Goal: Find specific page/section: Find specific page/section

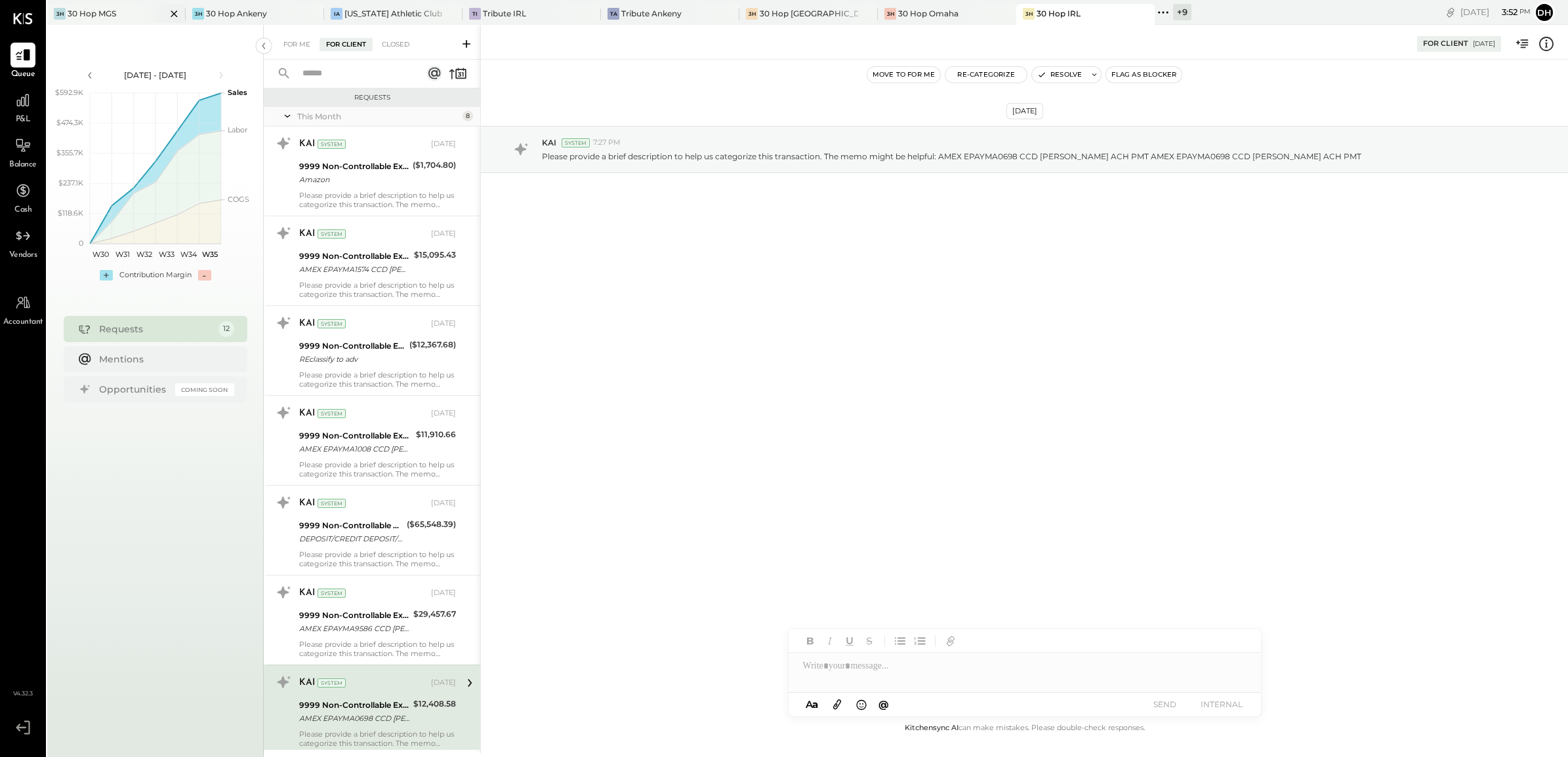
scroll to position [327, 0]
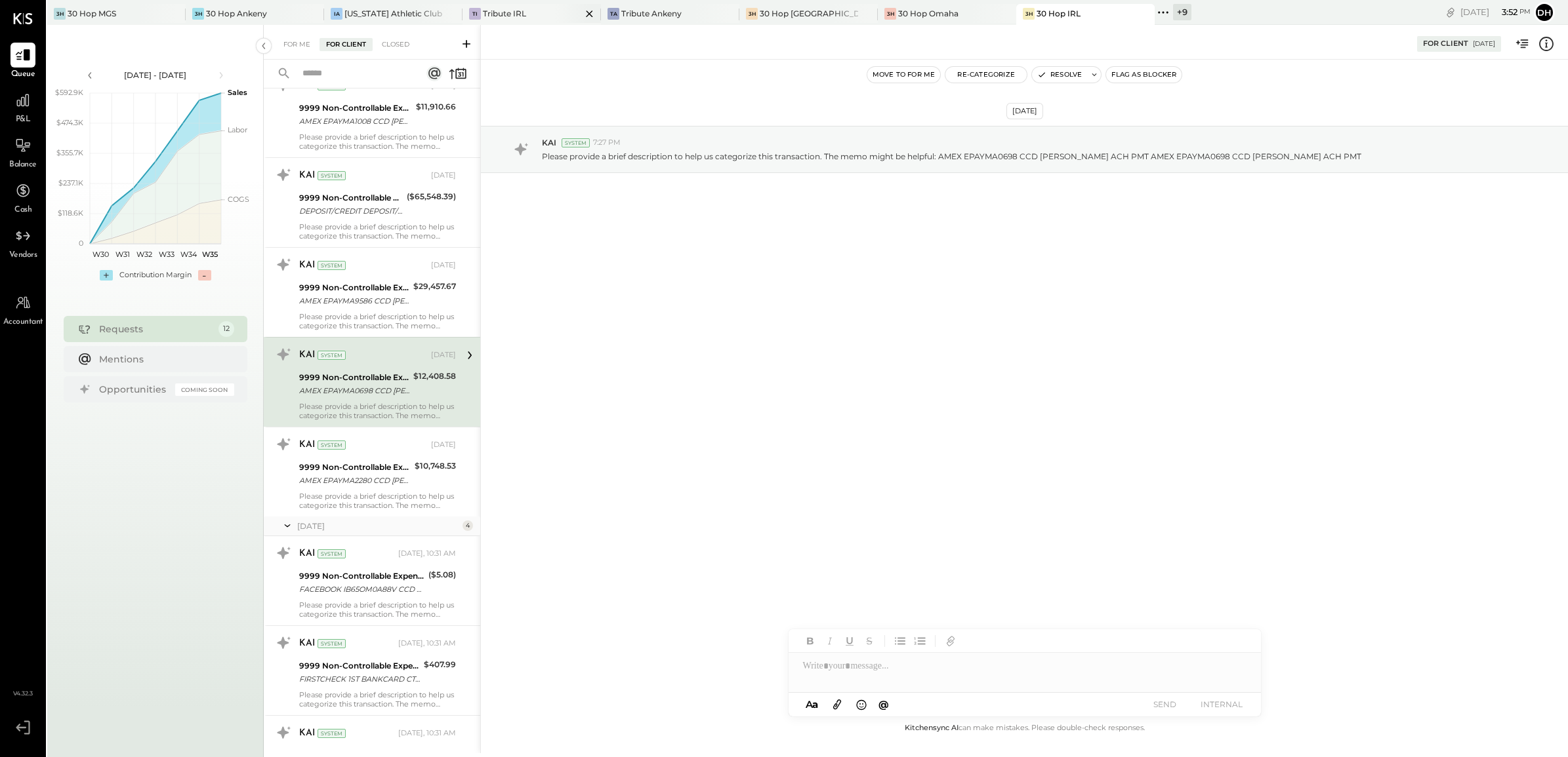
click at [522, 14] on div "TI Tribute IRL" at bounding box center [522, 14] width 119 height 12
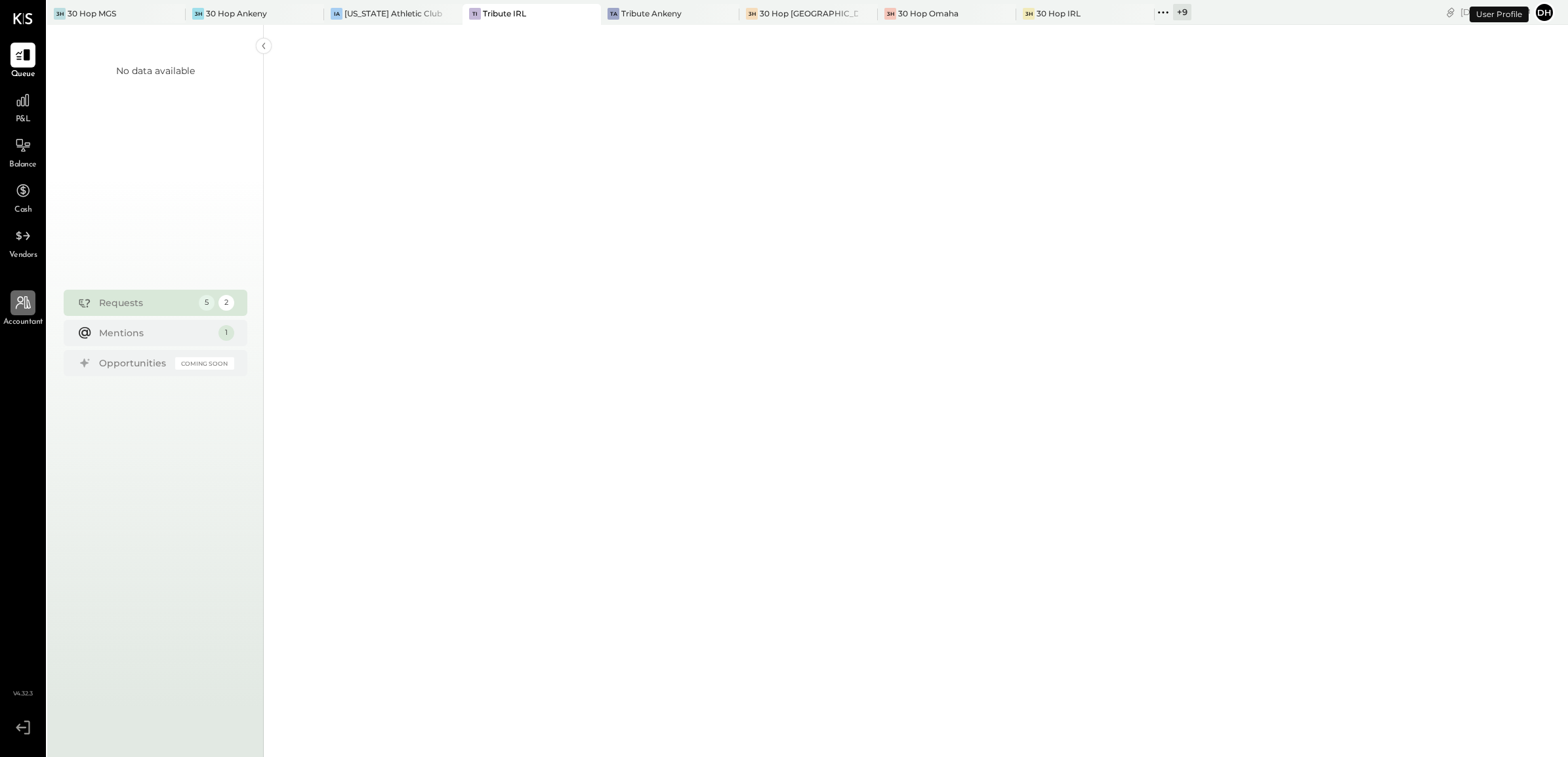
click at [27, 306] on icon at bounding box center [23, 302] width 15 height 13
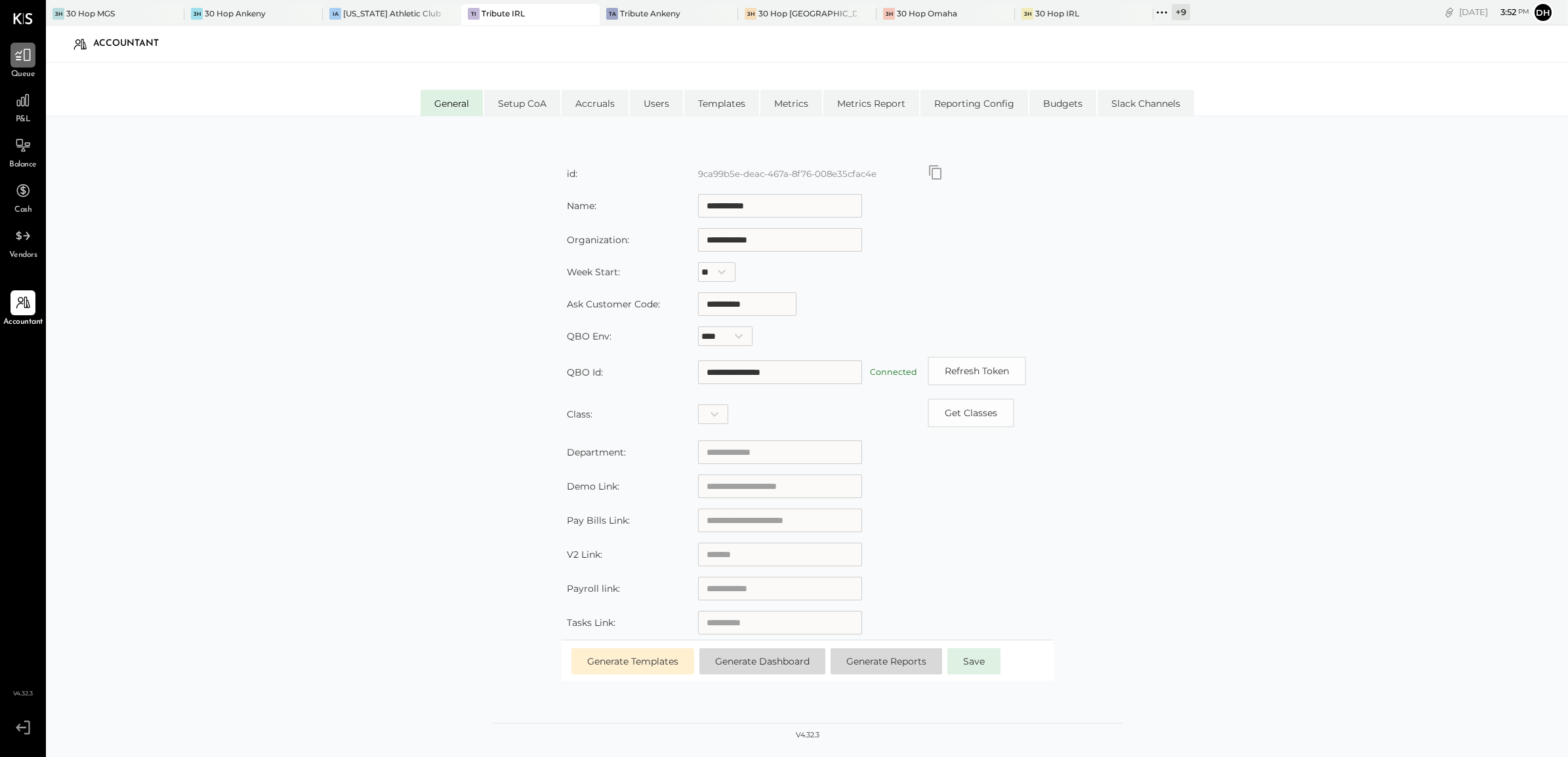
click at [20, 65] on div at bounding box center [23, 55] width 25 height 25
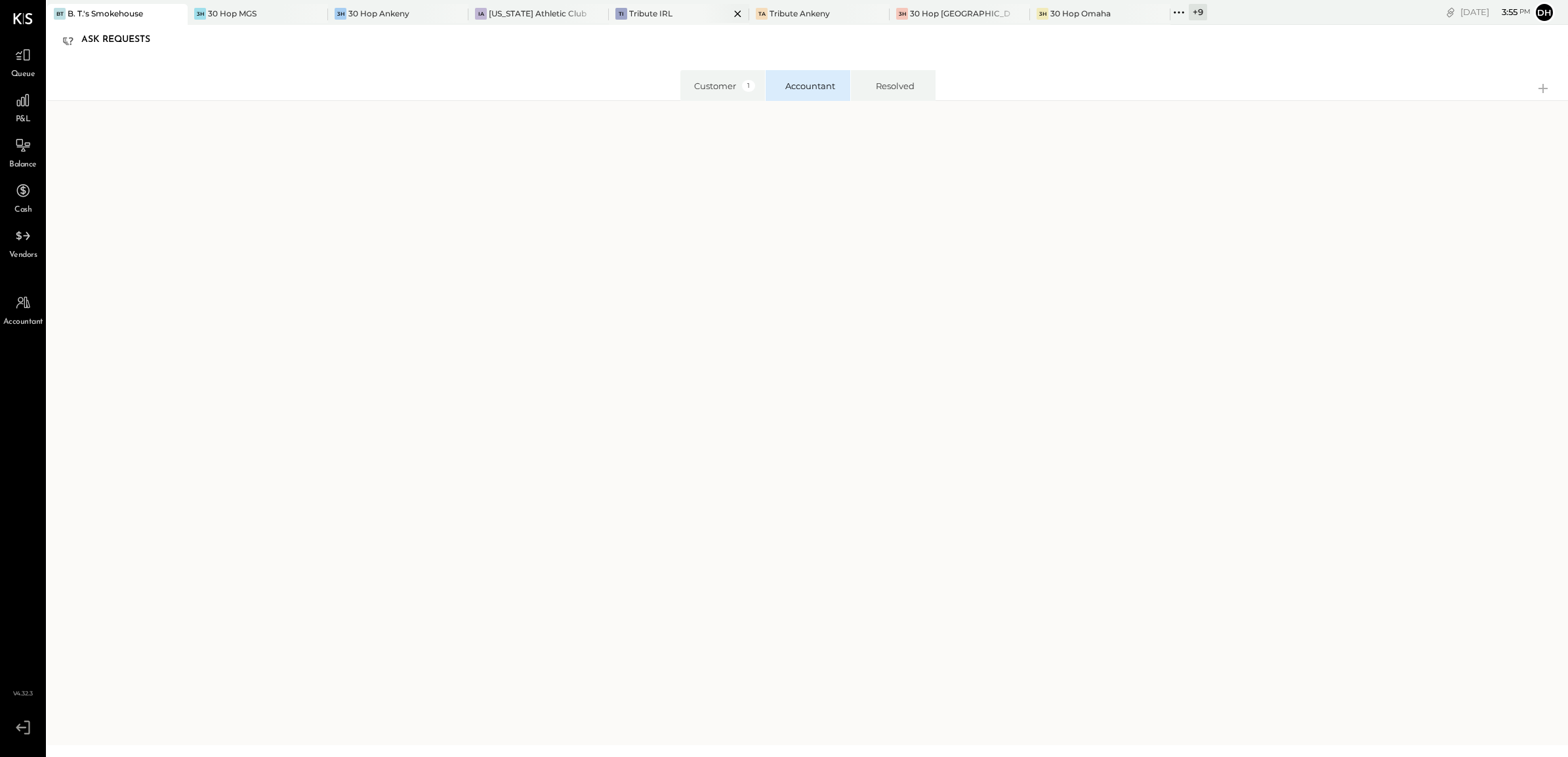
click at [657, 18] on div "TI Tribute IRL" at bounding box center [669, 14] width 121 height 12
click at [24, 117] on span "P&L" at bounding box center [23, 120] width 15 height 12
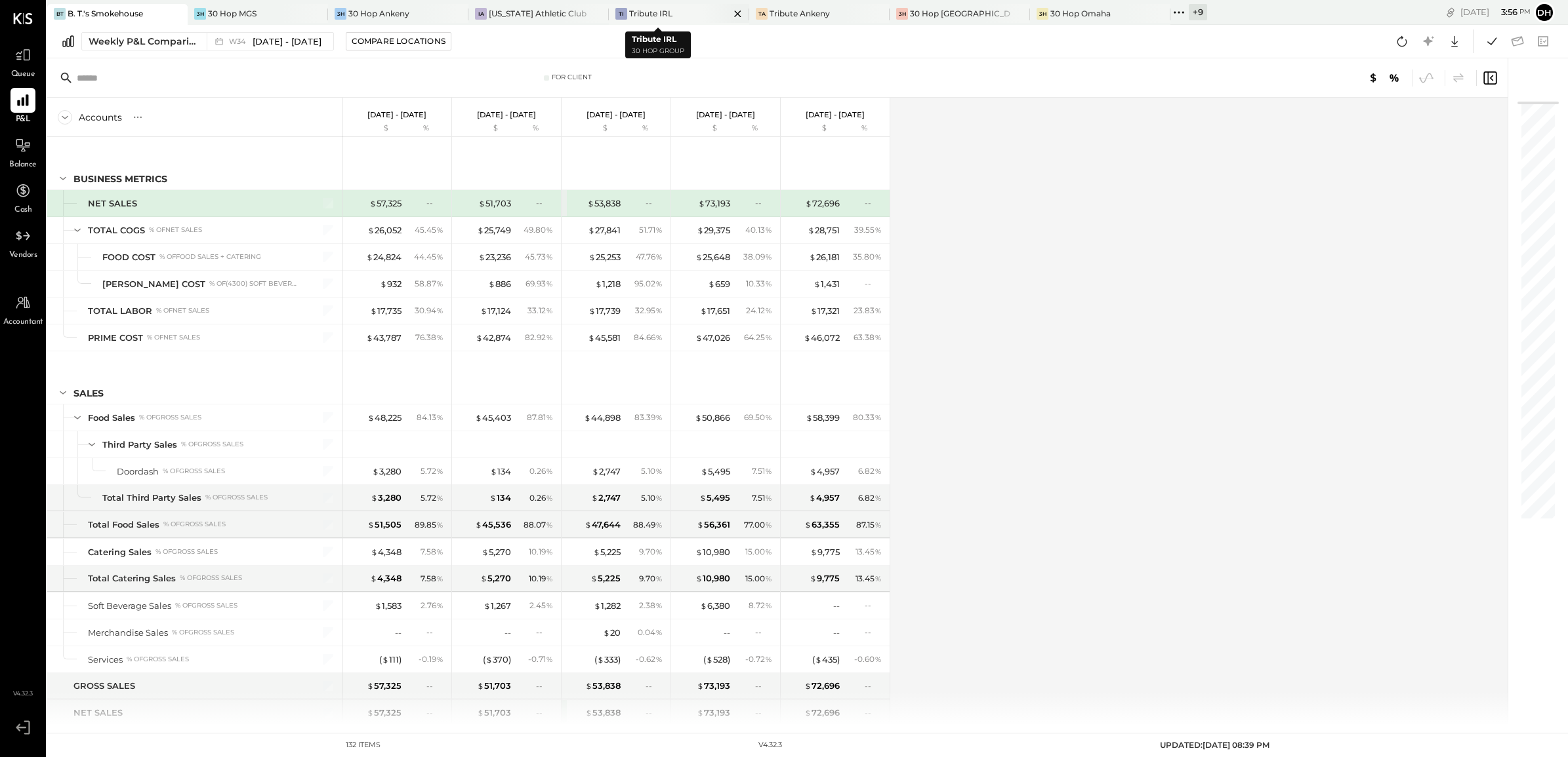
click at [639, 15] on div "Tribute IRL" at bounding box center [651, 13] width 44 height 11
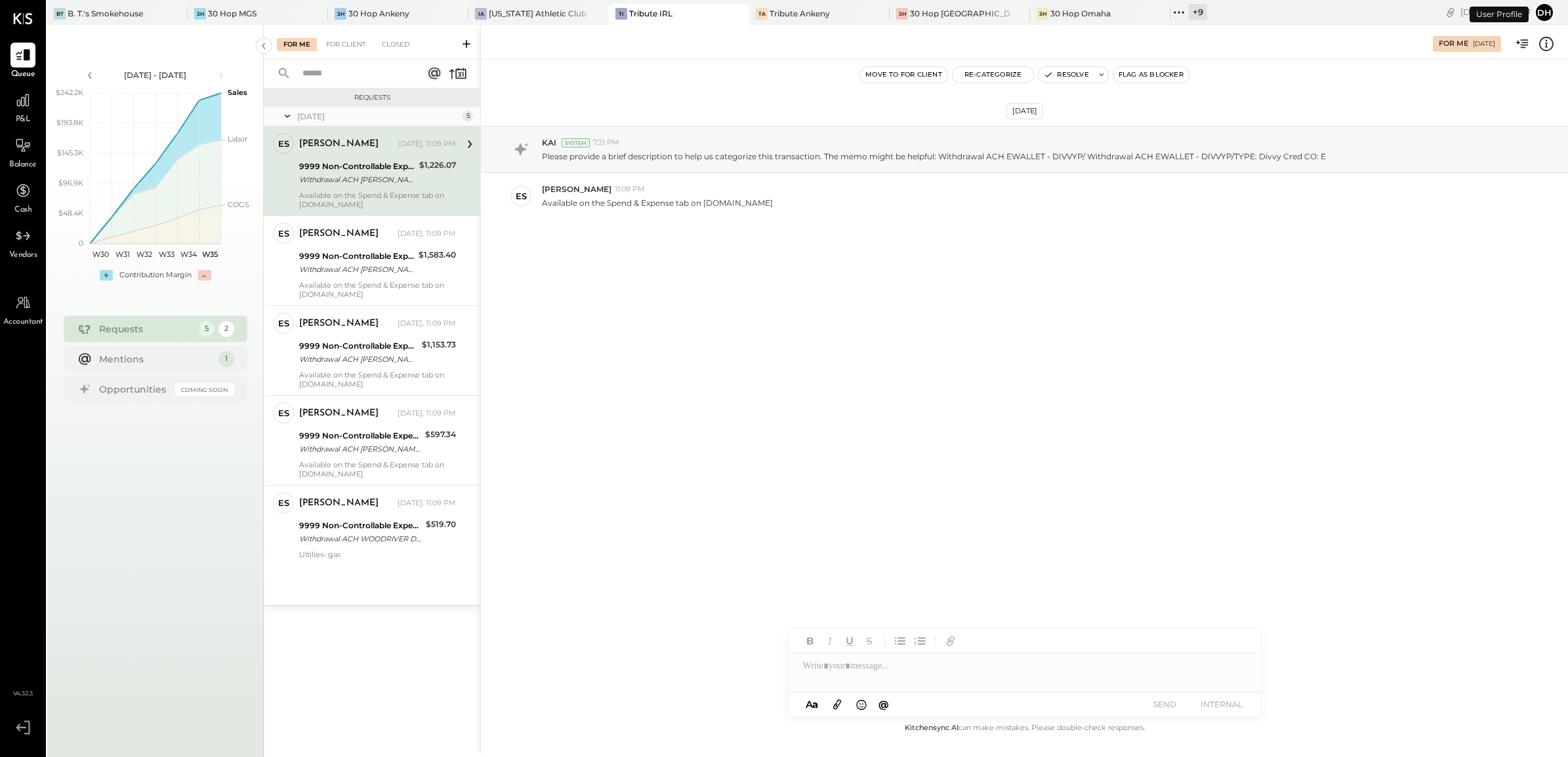
click at [39, 105] on div "P&L" at bounding box center [24, 107] width 38 height 38
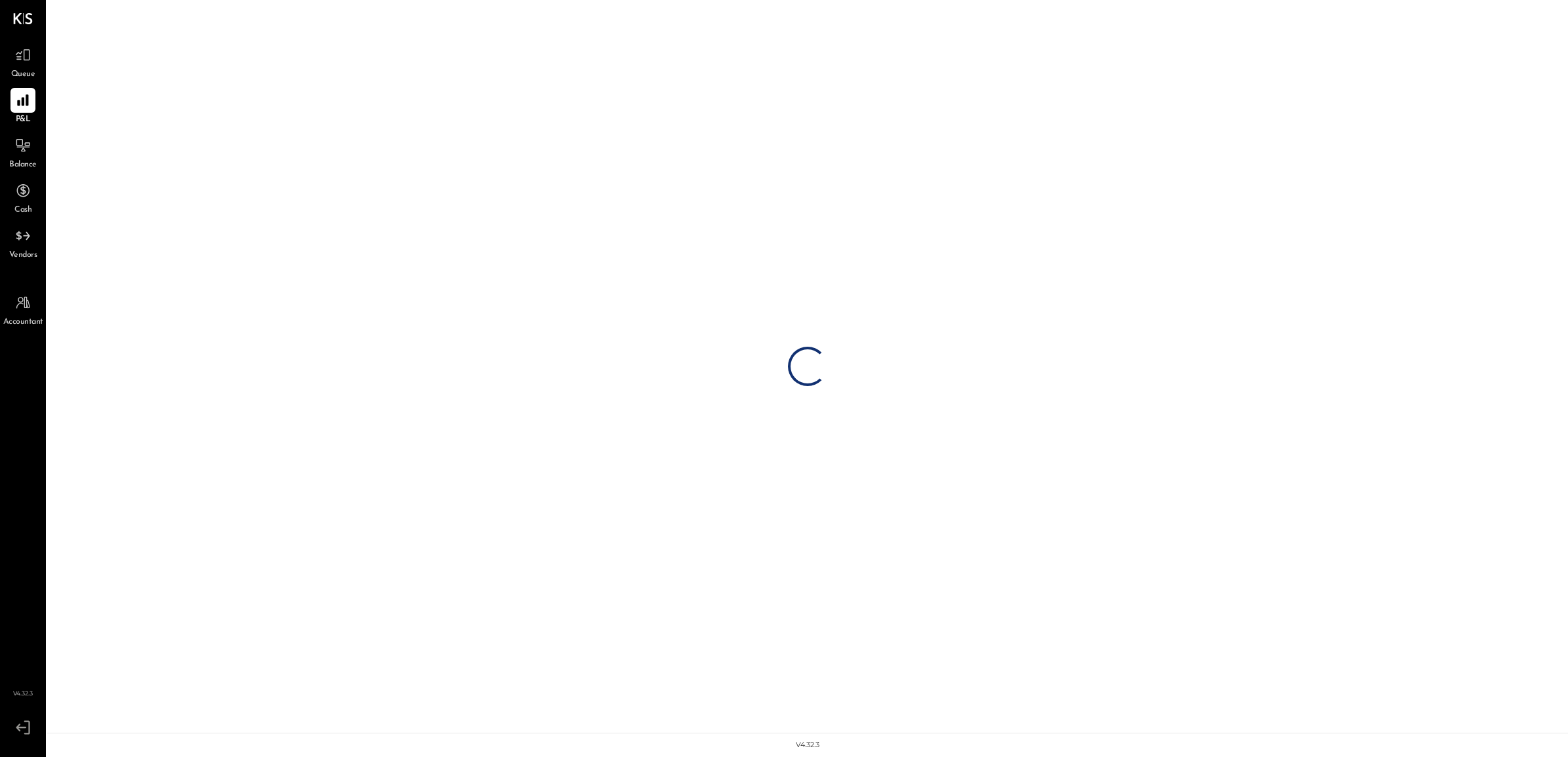
click at [33, 105] on div at bounding box center [23, 100] width 25 height 25
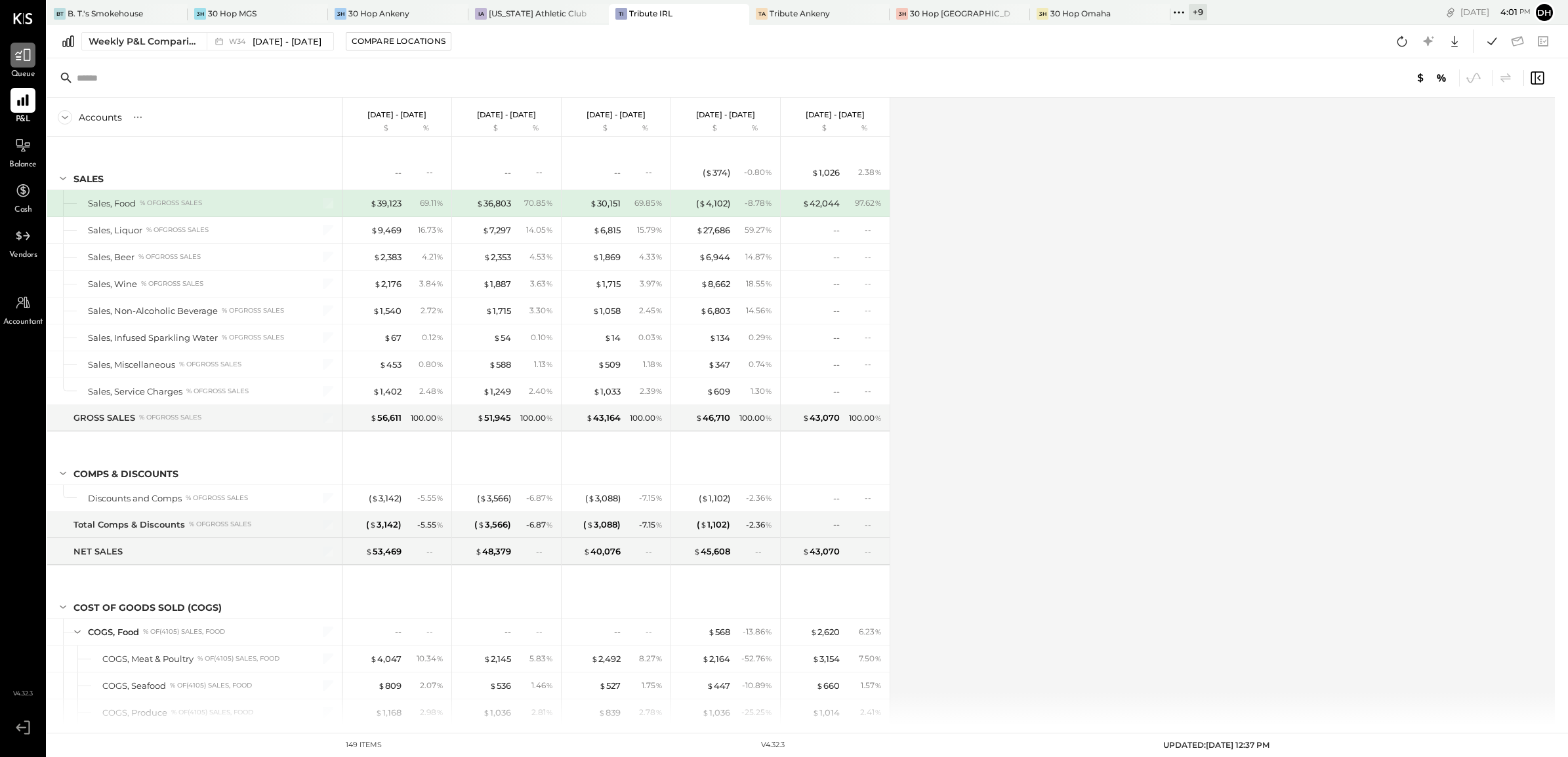
click at [31, 61] on icon at bounding box center [24, 55] width 17 height 17
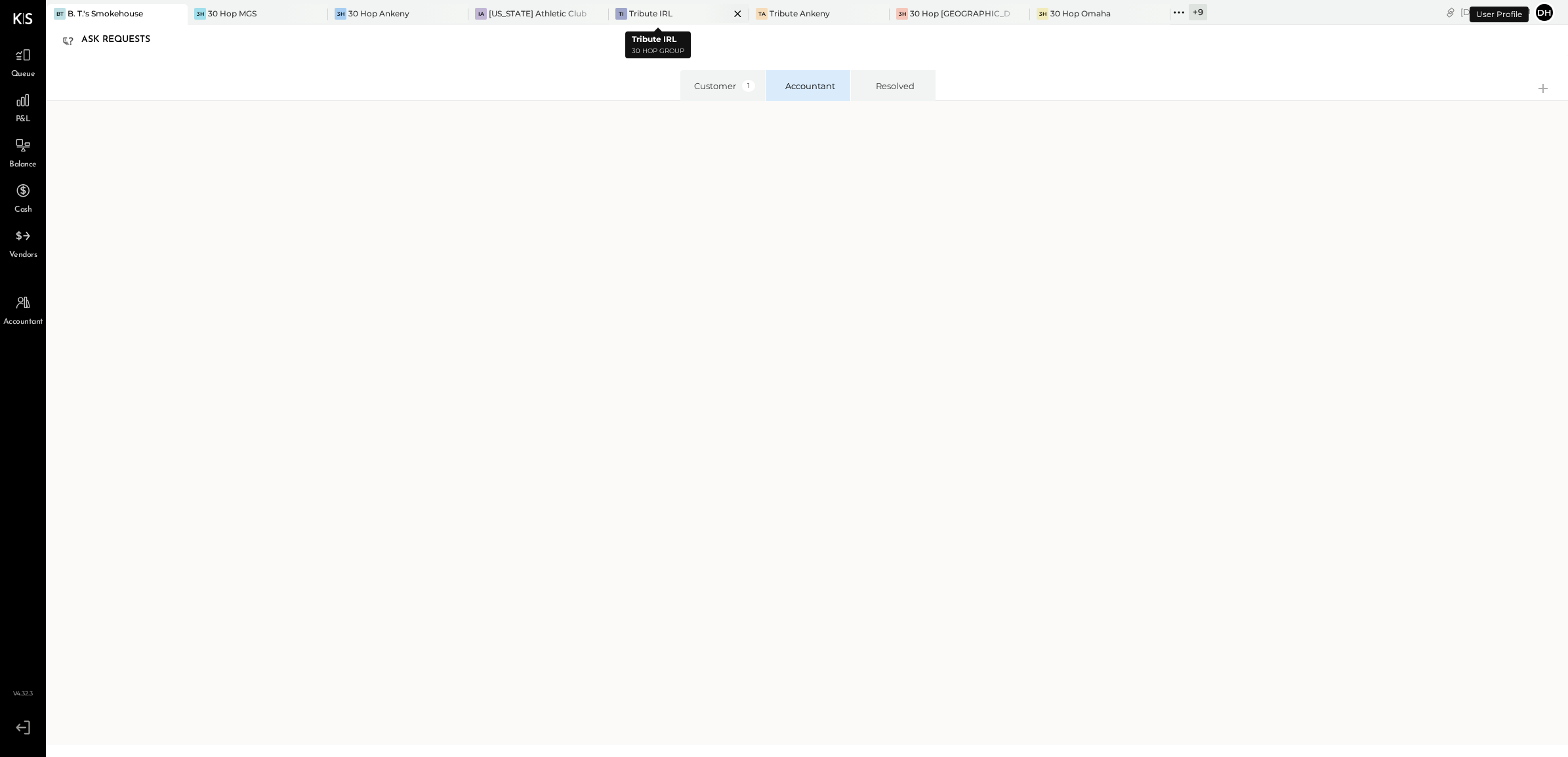
click at [629, 11] on div "Tribute IRL" at bounding box center [651, 13] width 44 height 11
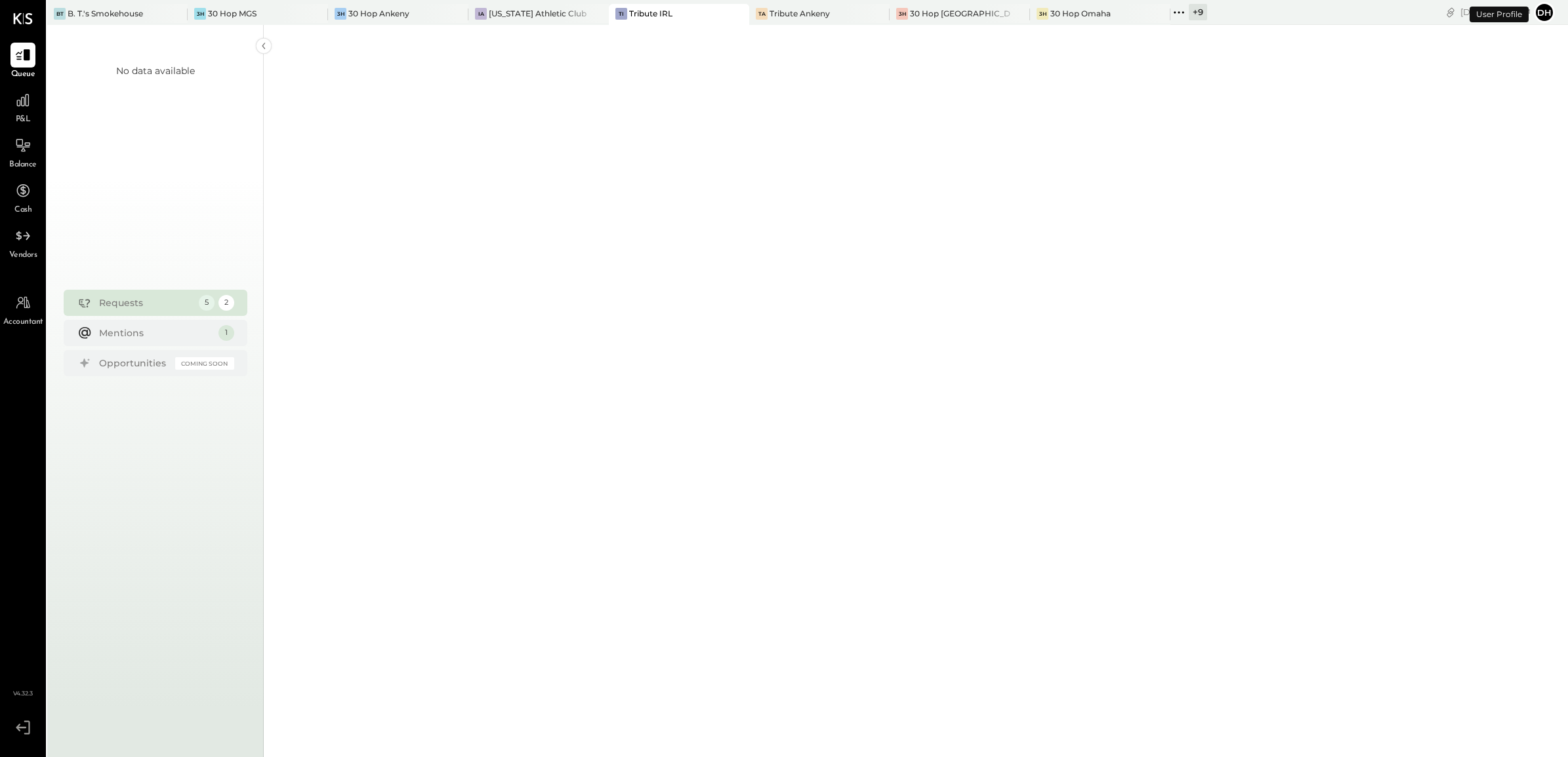
click at [24, 113] on div "P&L" at bounding box center [23, 107] width 25 height 38
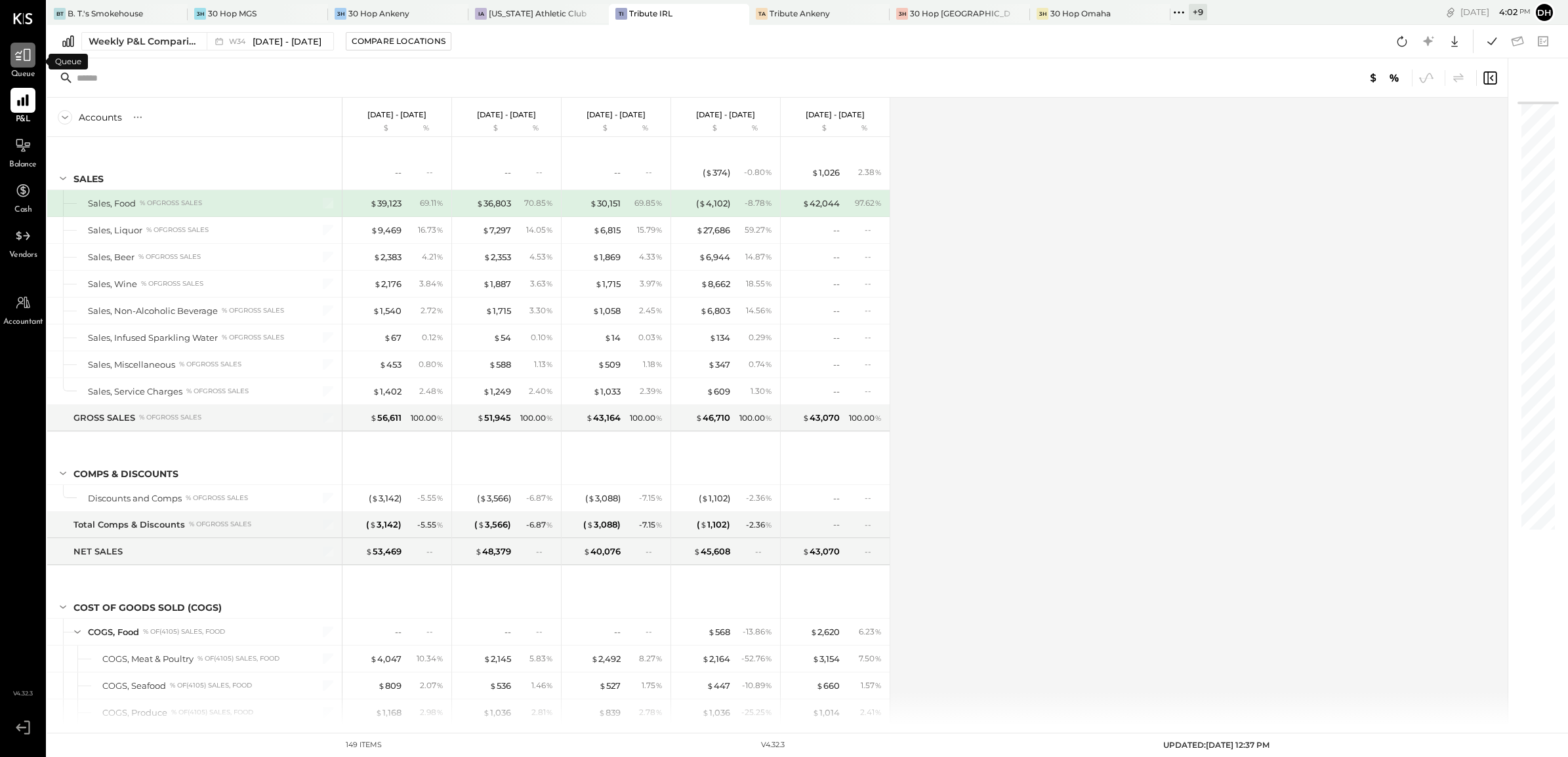
click at [31, 61] on div at bounding box center [23, 55] width 25 height 25
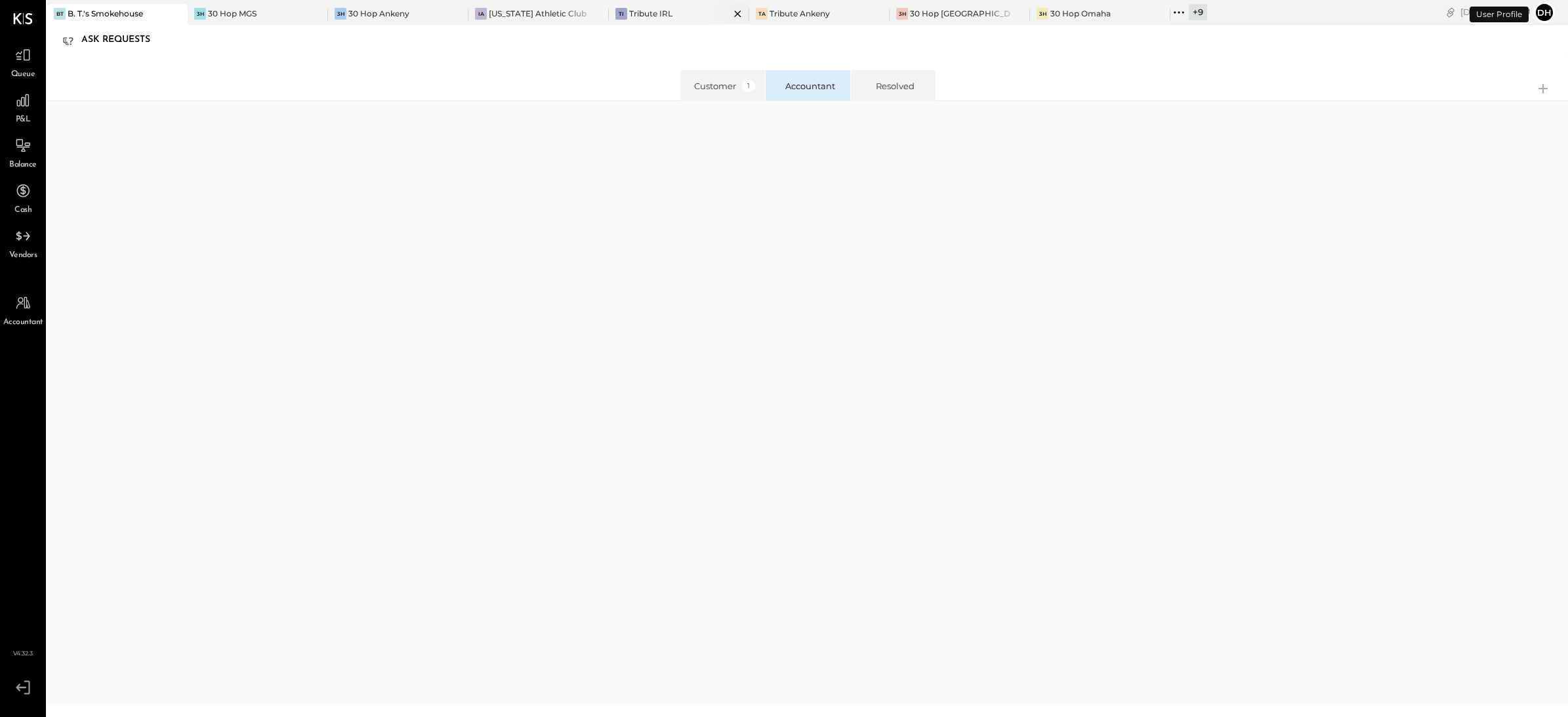
click at [634, 13] on div "Tribute IRL" at bounding box center [651, 13] width 44 height 11
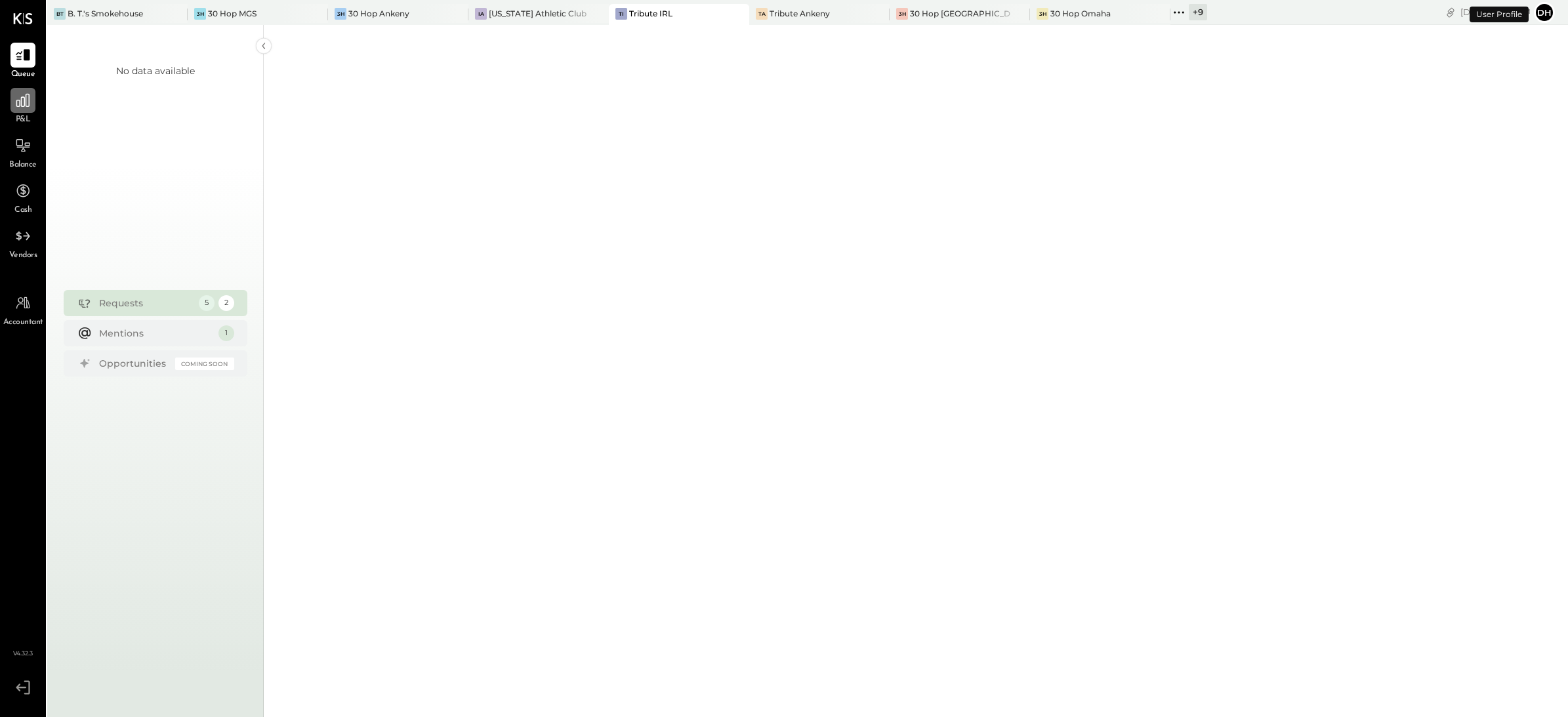
click at [28, 102] on icon at bounding box center [24, 100] width 17 height 17
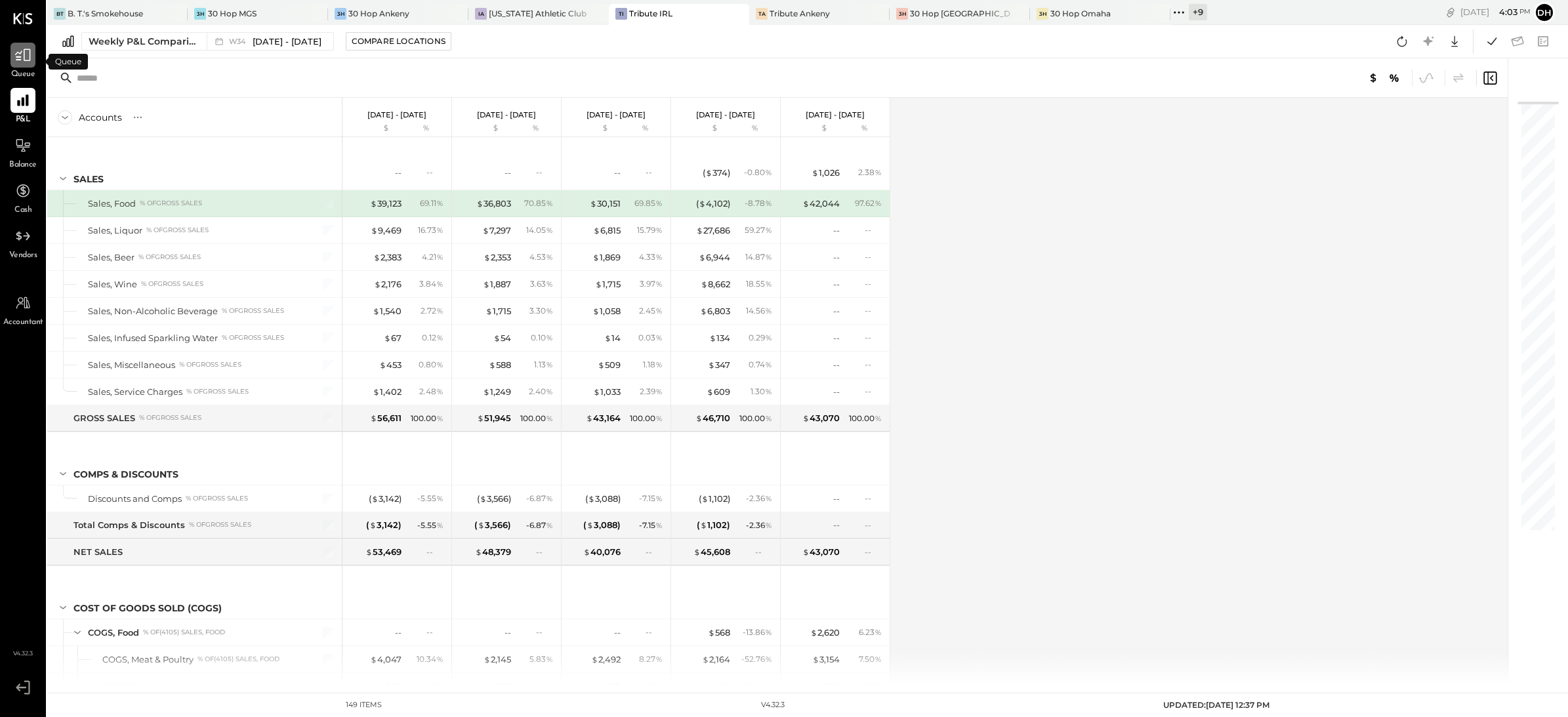
click at [15, 59] on icon at bounding box center [24, 55] width 17 height 17
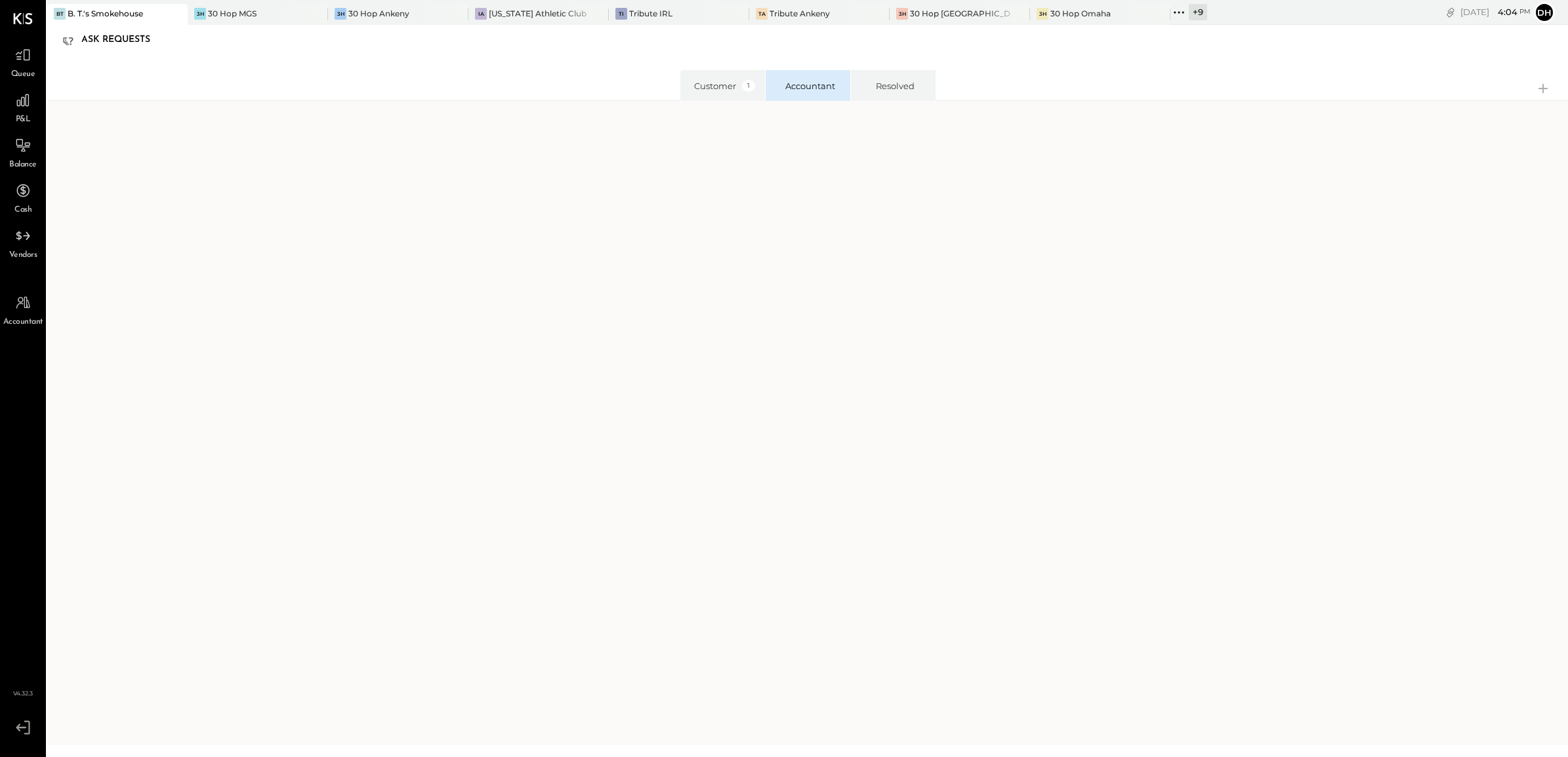
click at [9, 72] on div "Queue" at bounding box center [24, 62] width 38 height 38
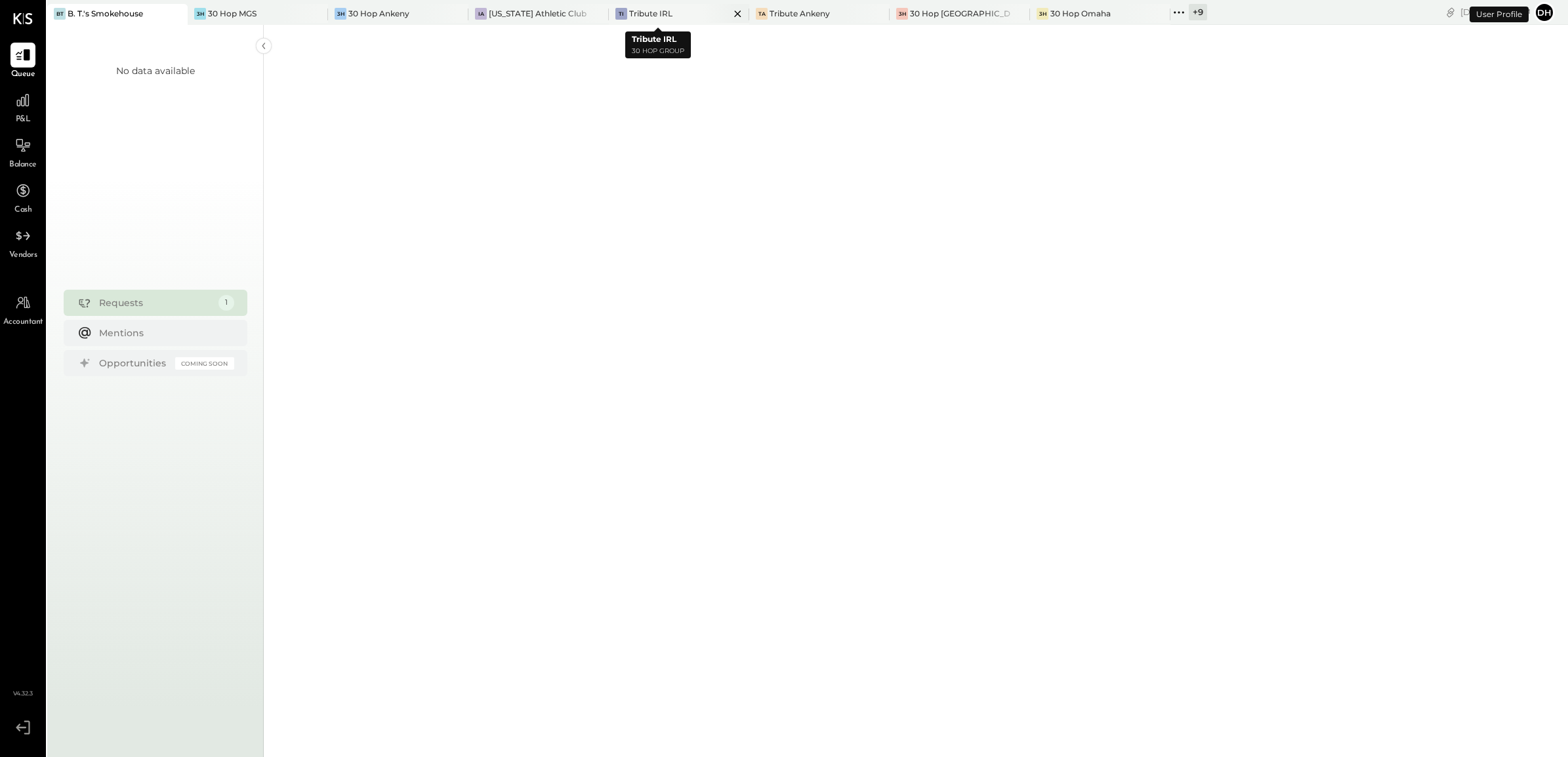
click at [635, 14] on div "Tribute IRL" at bounding box center [651, 13] width 44 height 11
click at [13, 103] on div at bounding box center [23, 100] width 25 height 25
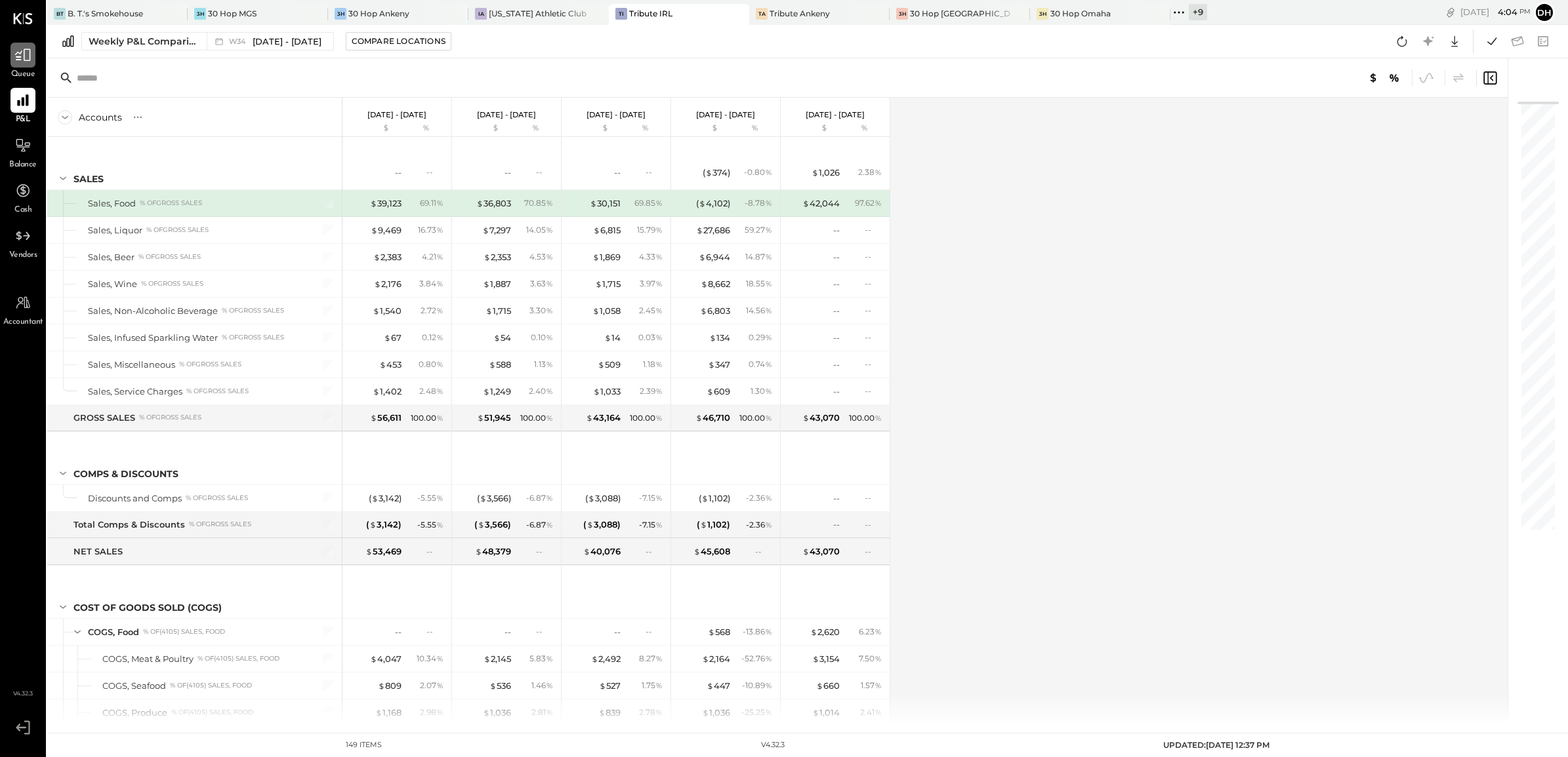
click at [20, 54] on icon at bounding box center [24, 55] width 17 height 17
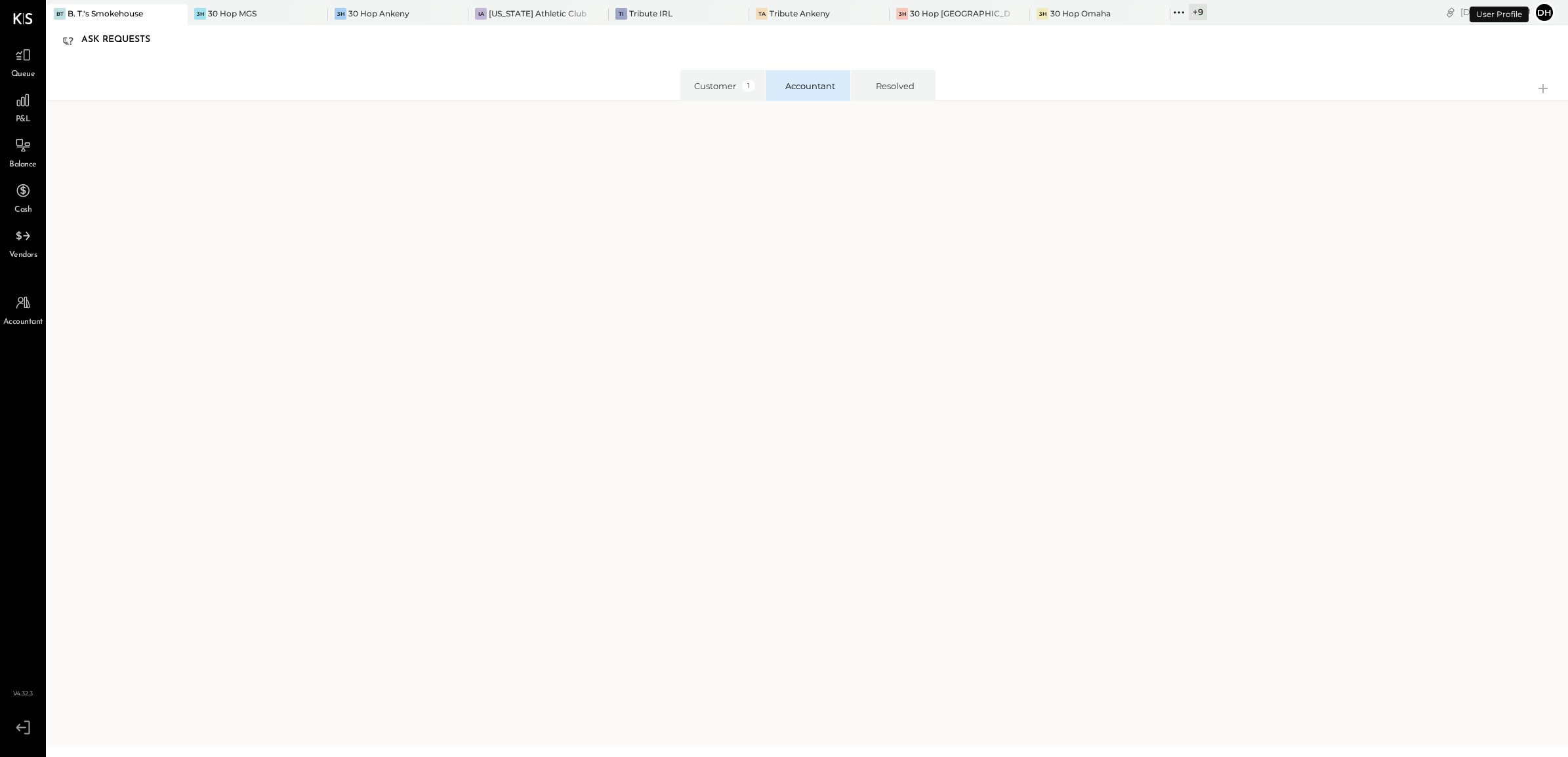
click at [1544, 12] on button "Dh" at bounding box center [1544, 12] width 21 height 21
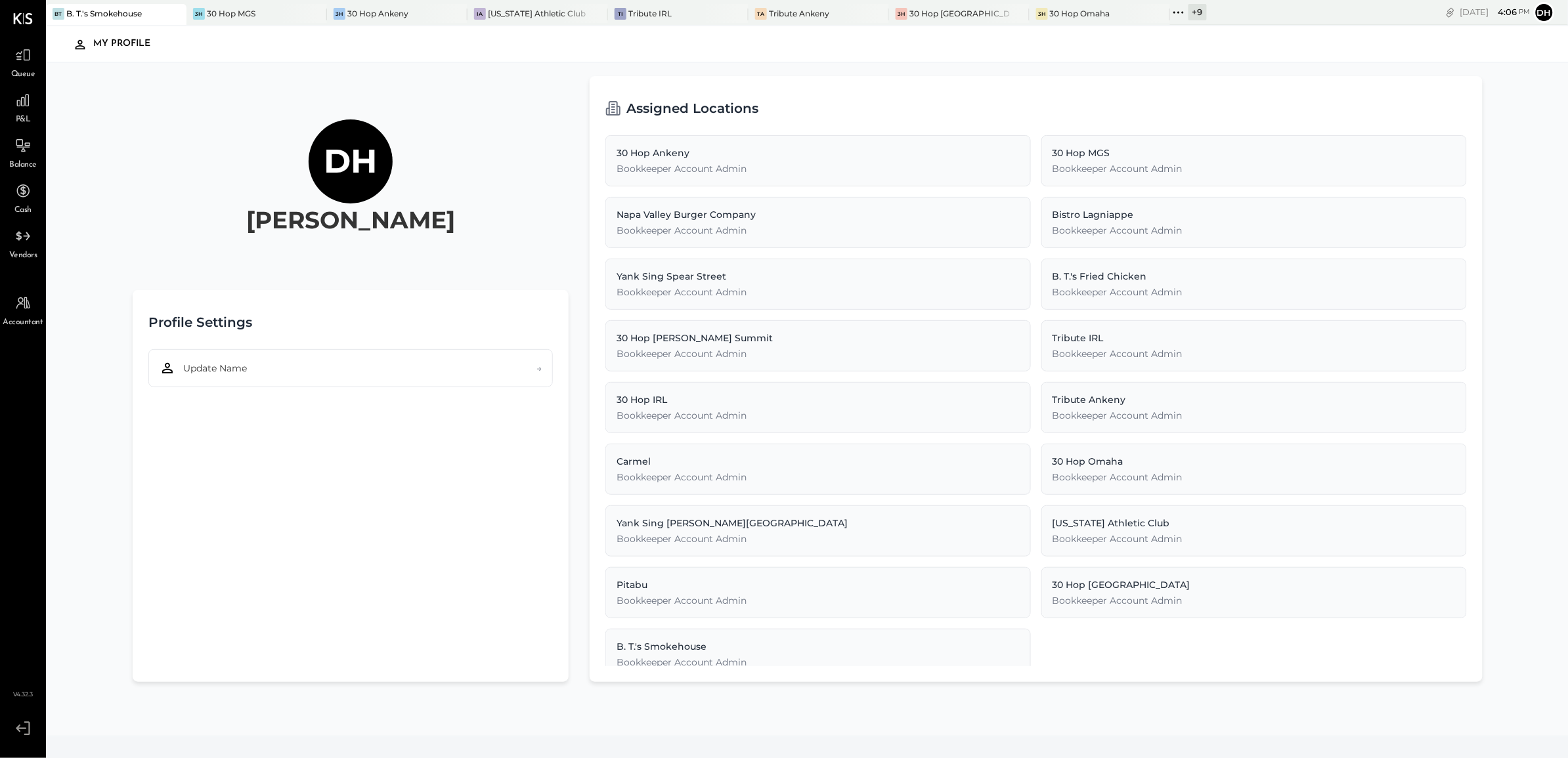
click at [27, 726] on icon at bounding box center [23, 728] width 24 height 20
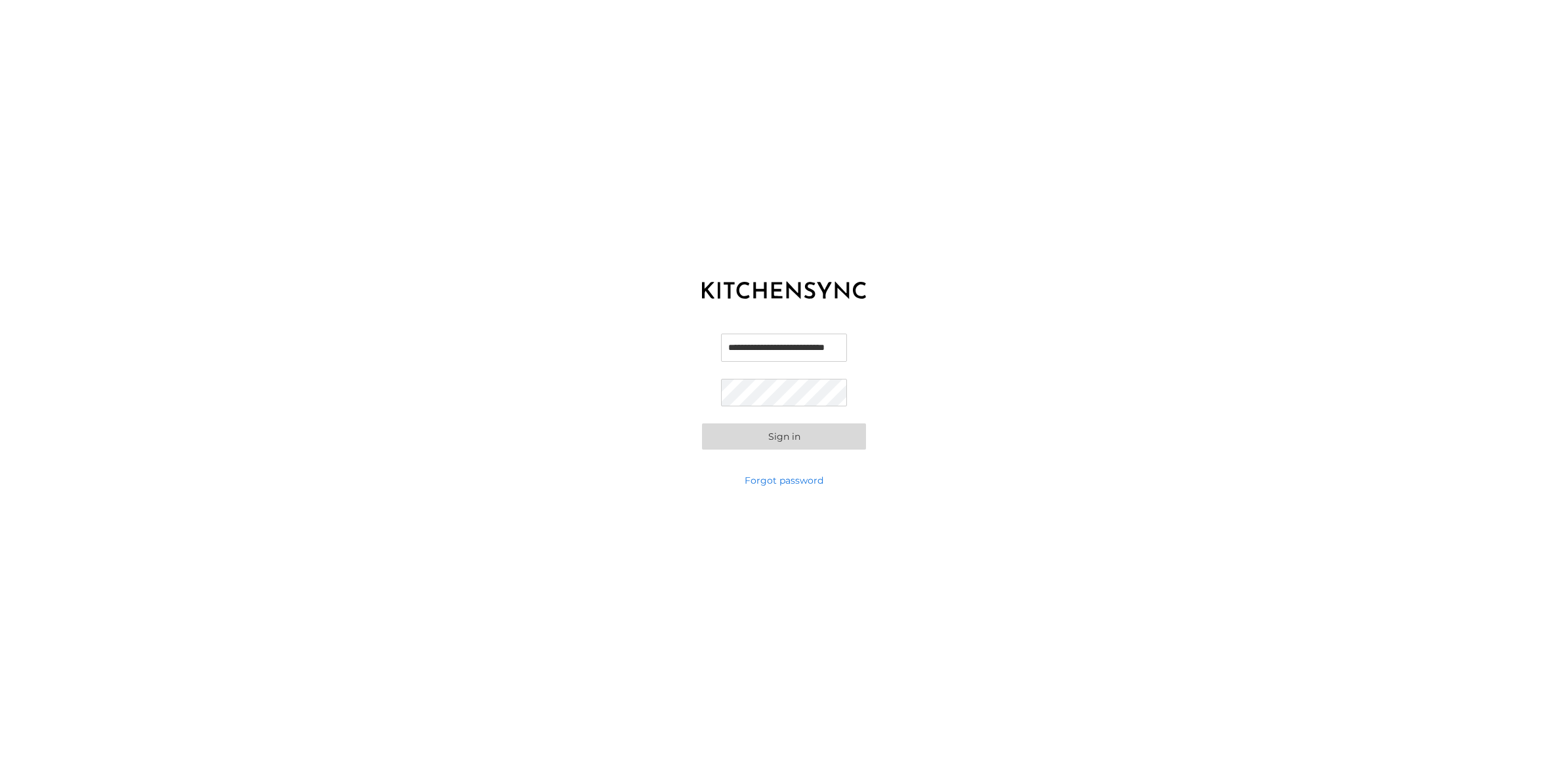
click at [810, 431] on button "Sign in" at bounding box center [784, 437] width 164 height 26
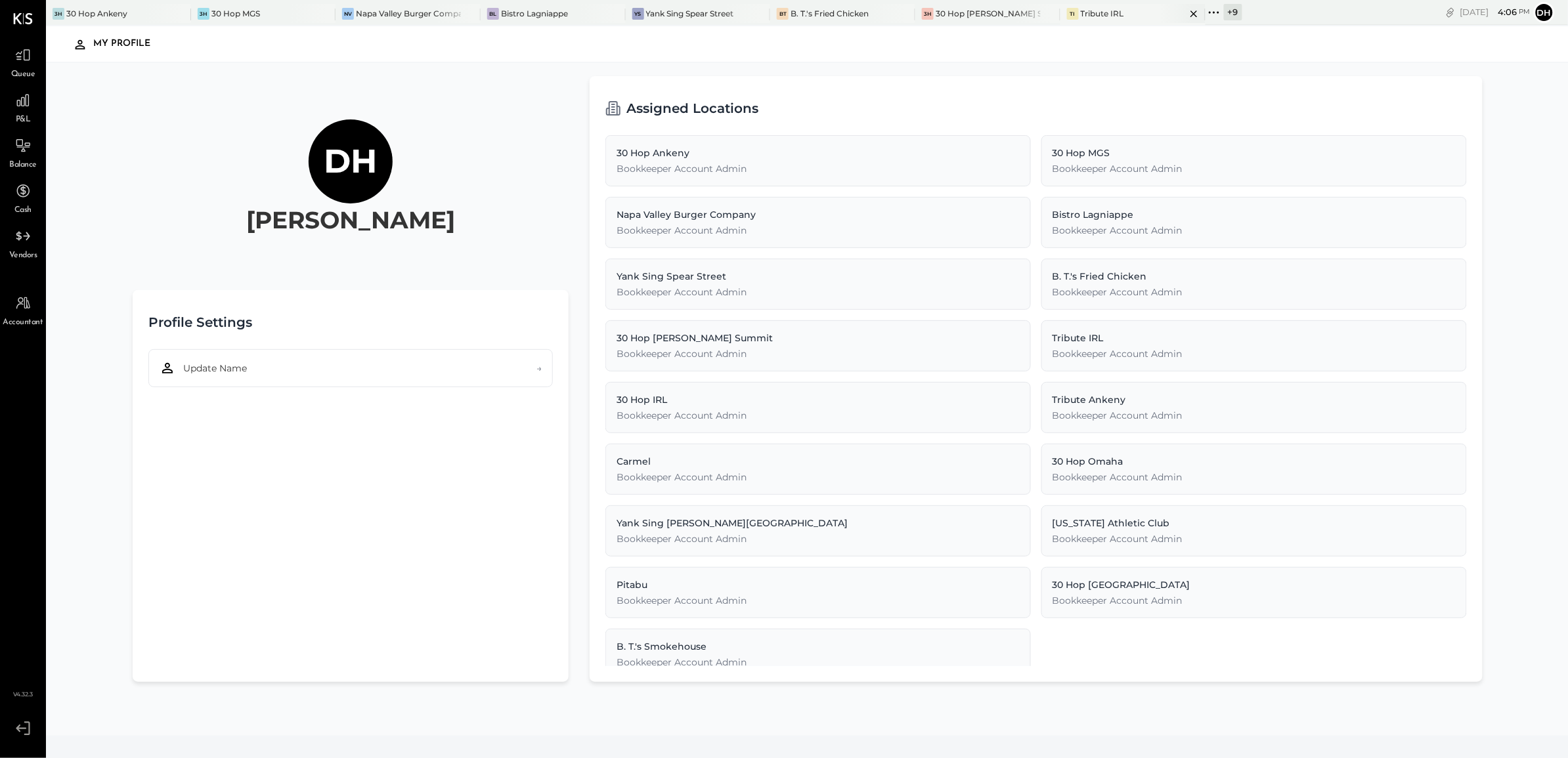
click at [1081, 17] on div "Tribute IRL" at bounding box center [1103, 13] width 44 height 11
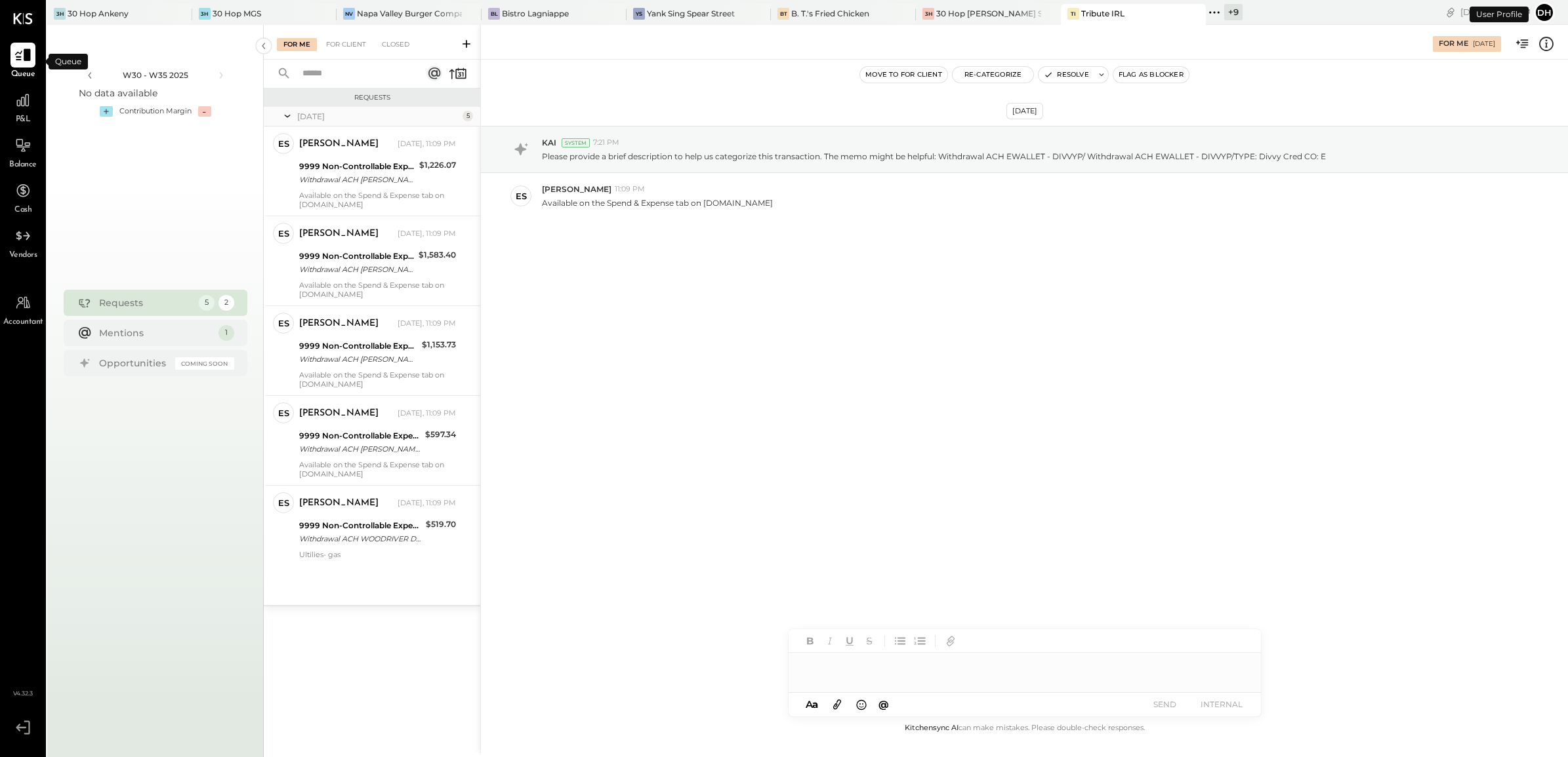
click at [25, 60] on icon at bounding box center [23, 55] width 16 height 12
